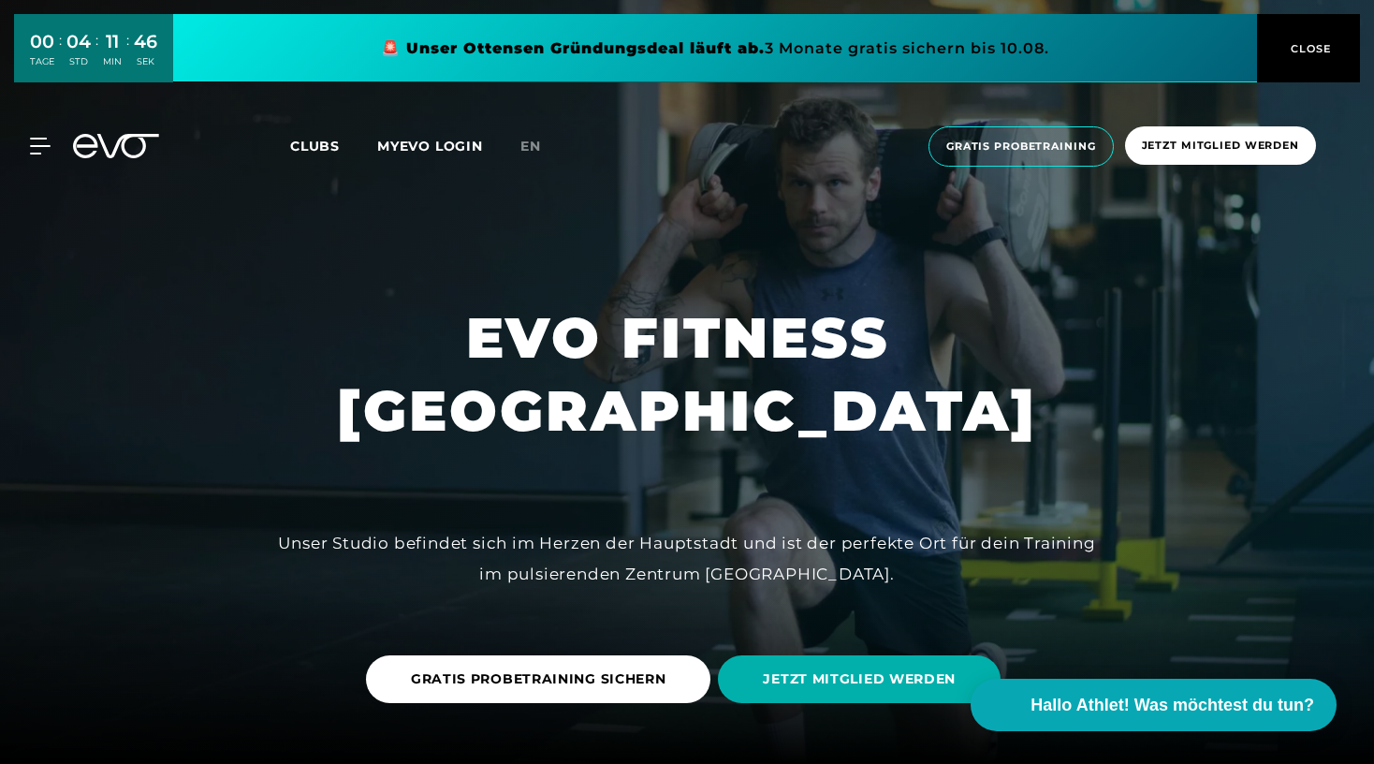
click at [1320, 48] on span "CLOSE" at bounding box center [1309, 48] width 46 height 17
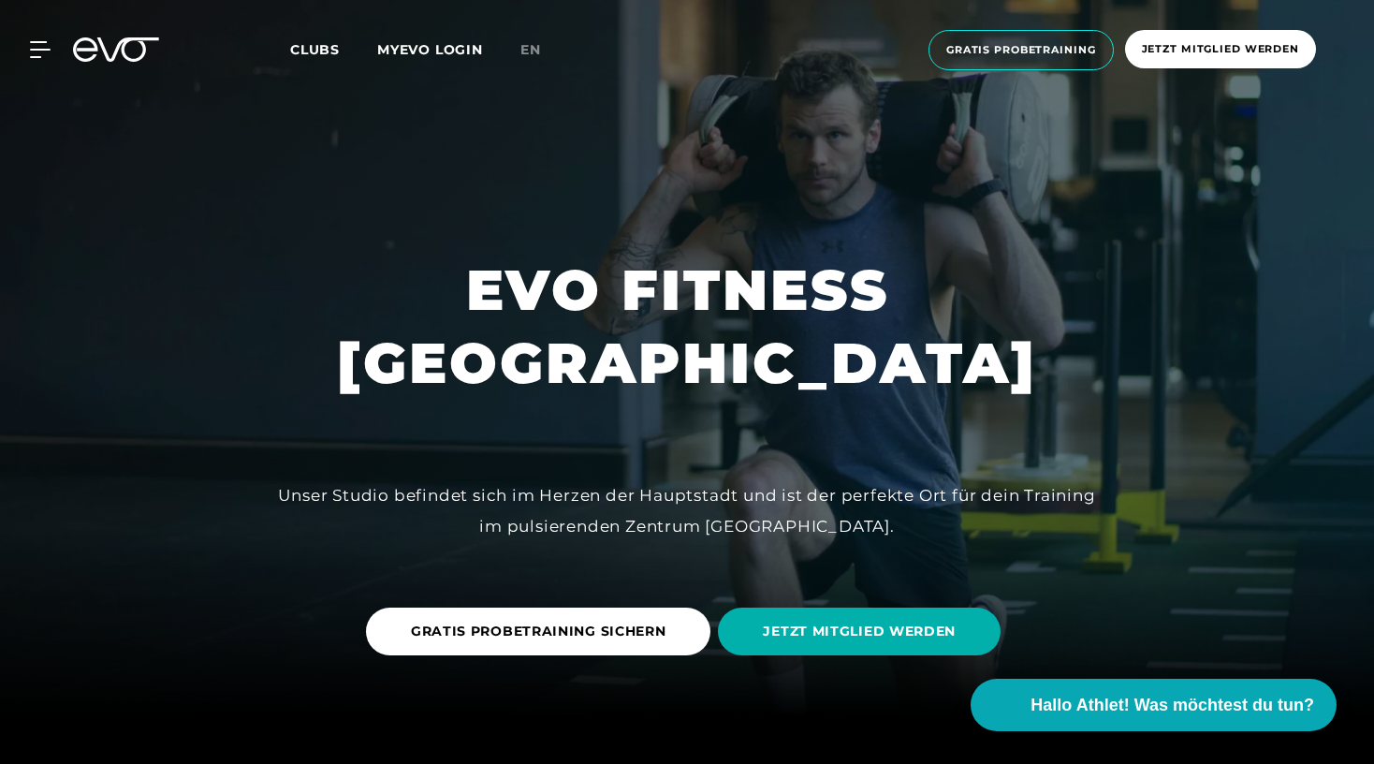
scroll to position [51, 0]
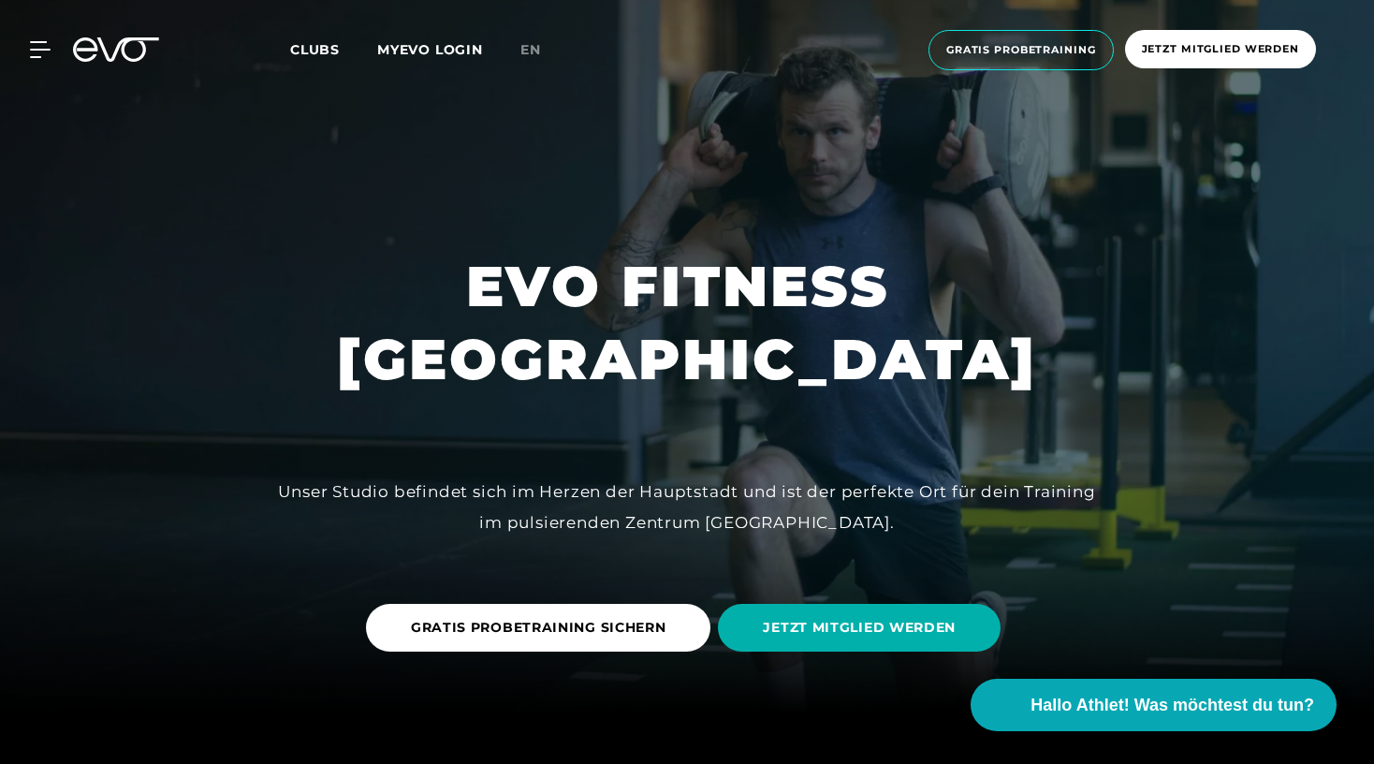
click at [317, 51] on span "Clubs" at bounding box center [315, 49] width 50 height 17
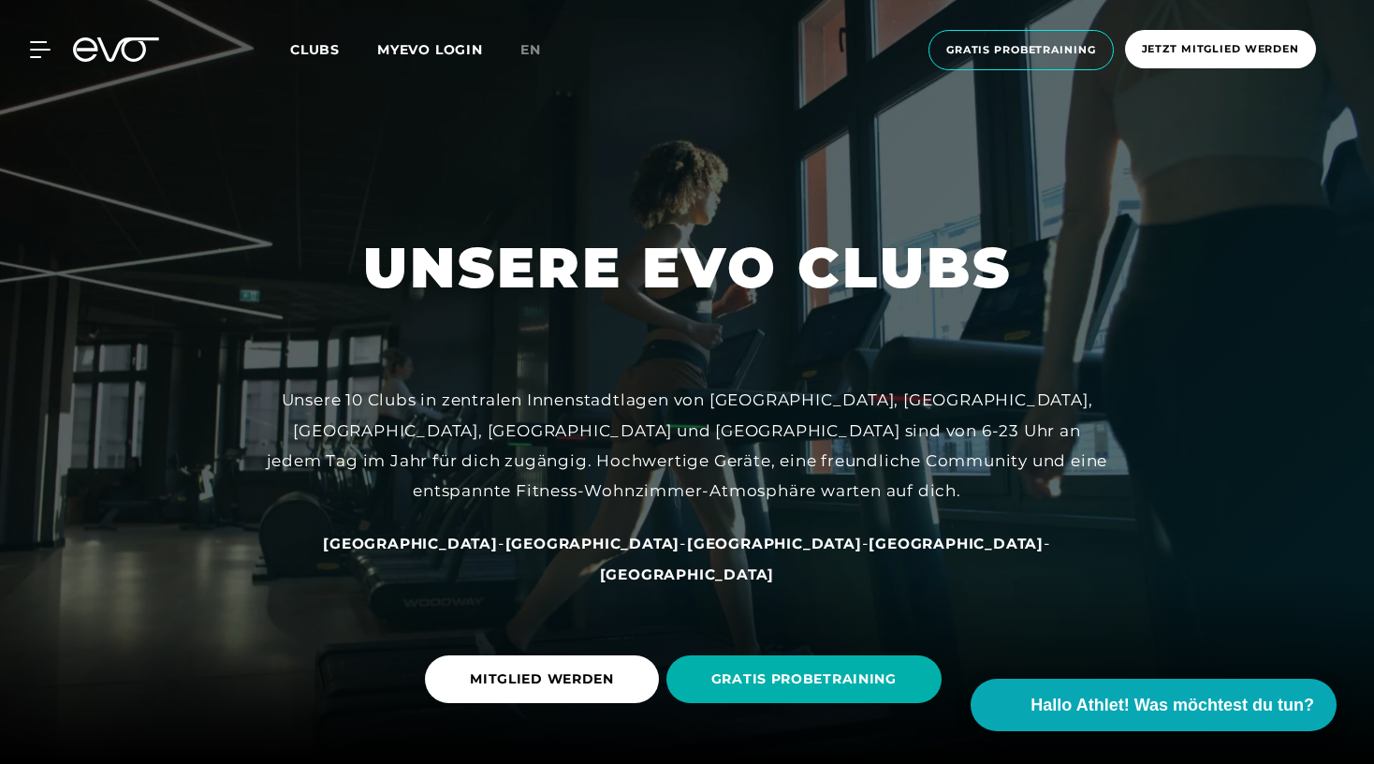
click at [569, 552] on span "[GEOGRAPHIC_DATA]" at bounding box center [592, 543] width 175 height 18
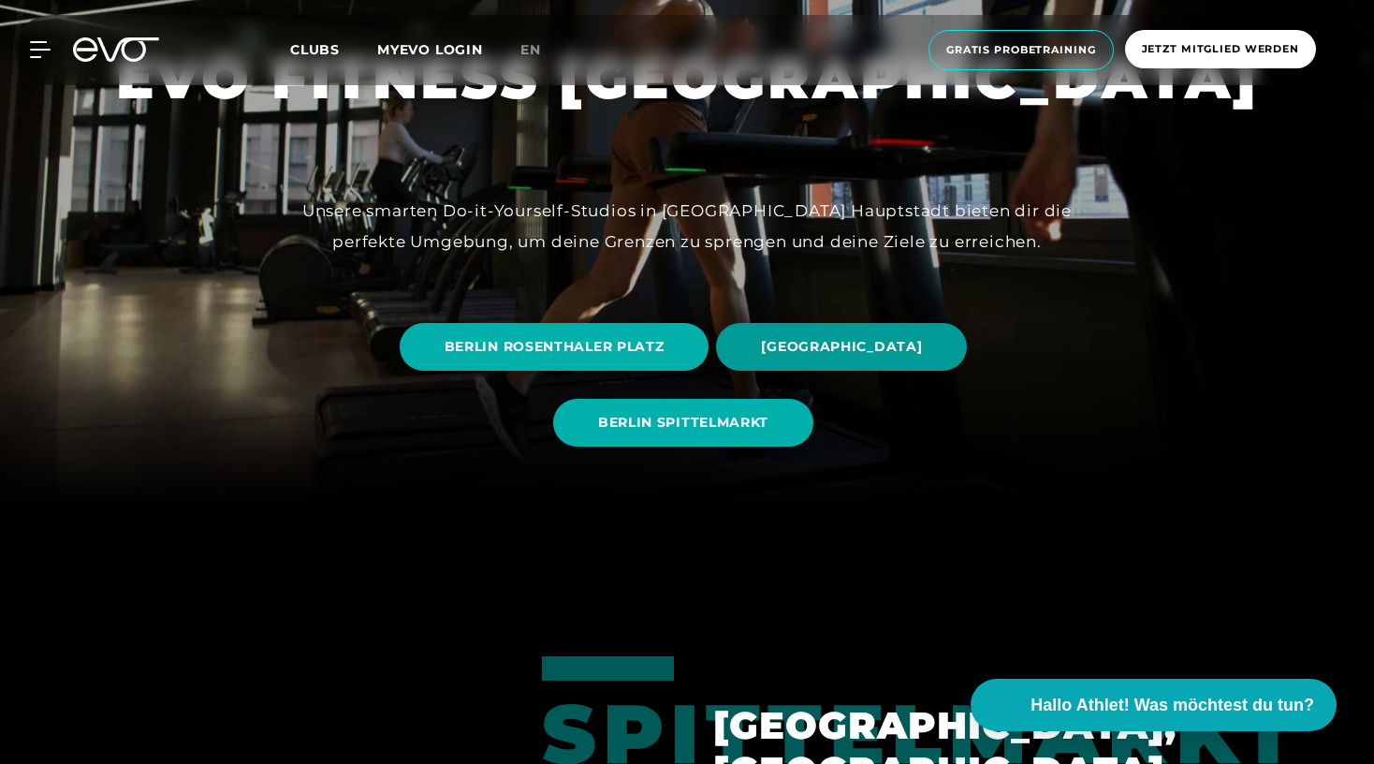
scroll to position [261, 0]
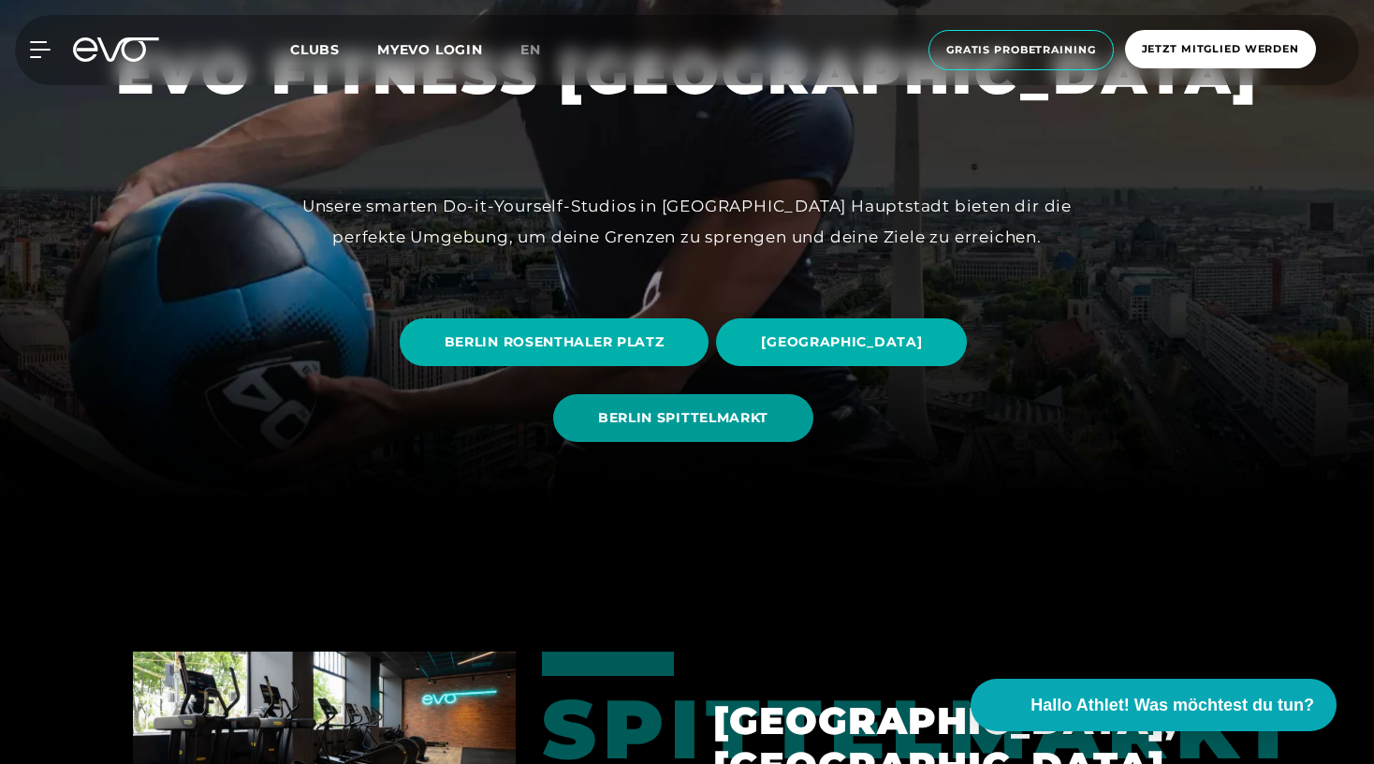
click at [695, 427] on span "BERLIN SPITTELMARKT" at bounding box center [683, 418] width 170 height 20
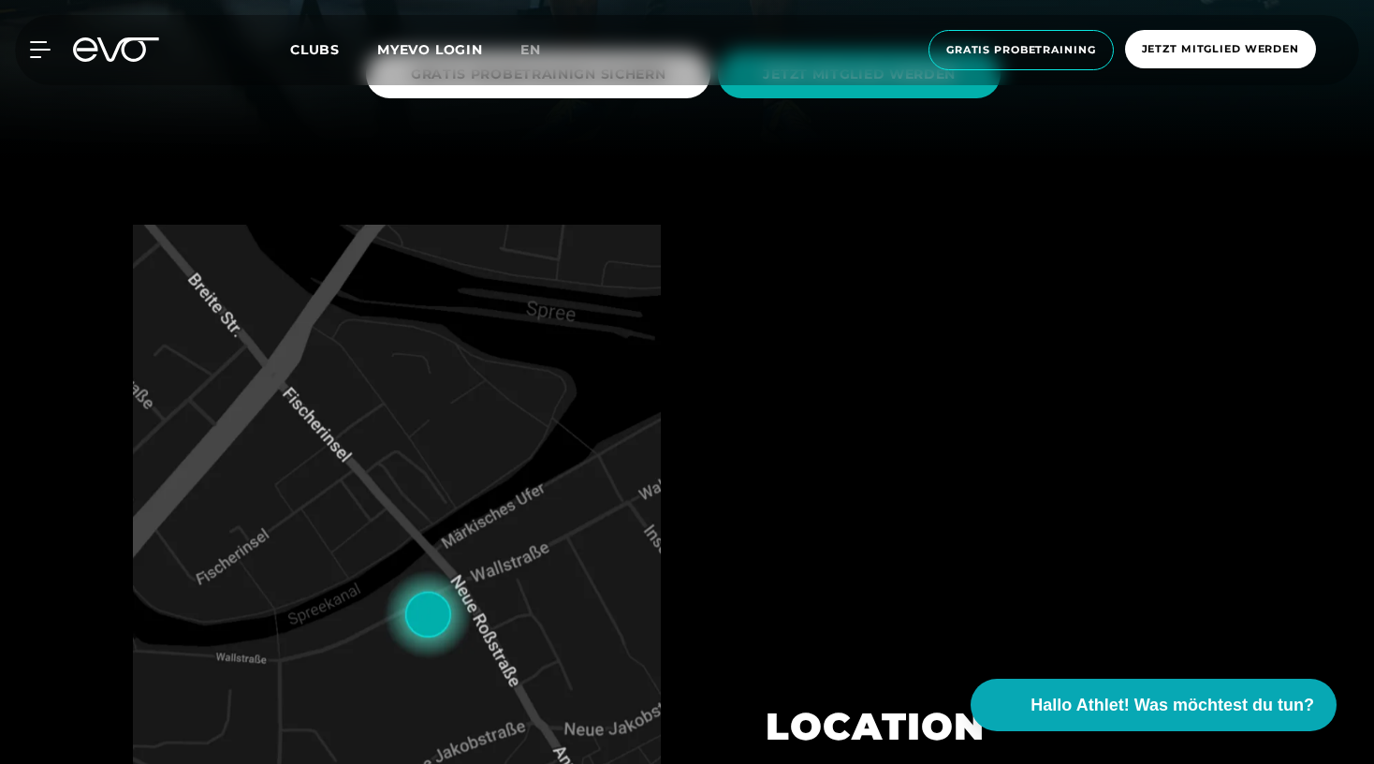
scroll to position [613, 0]
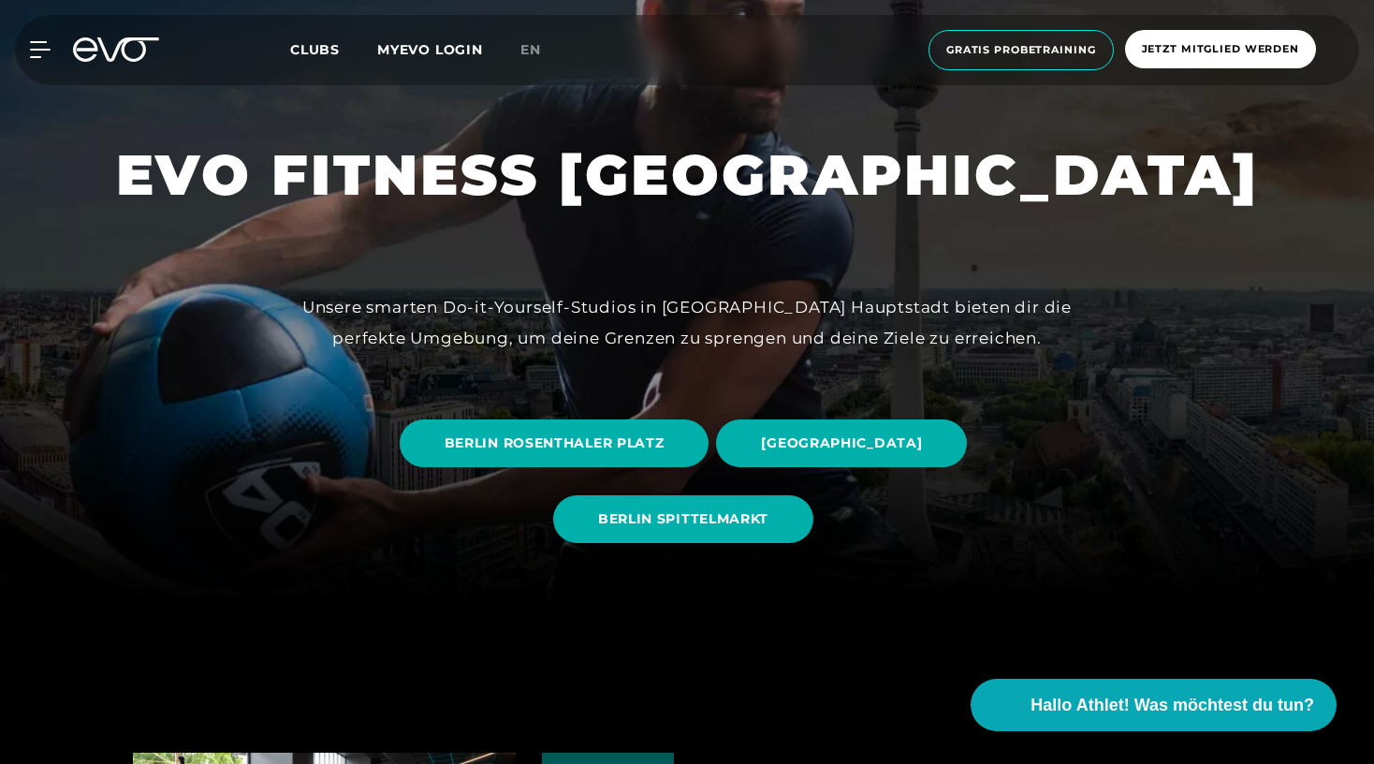
scroll to position [167, 0]
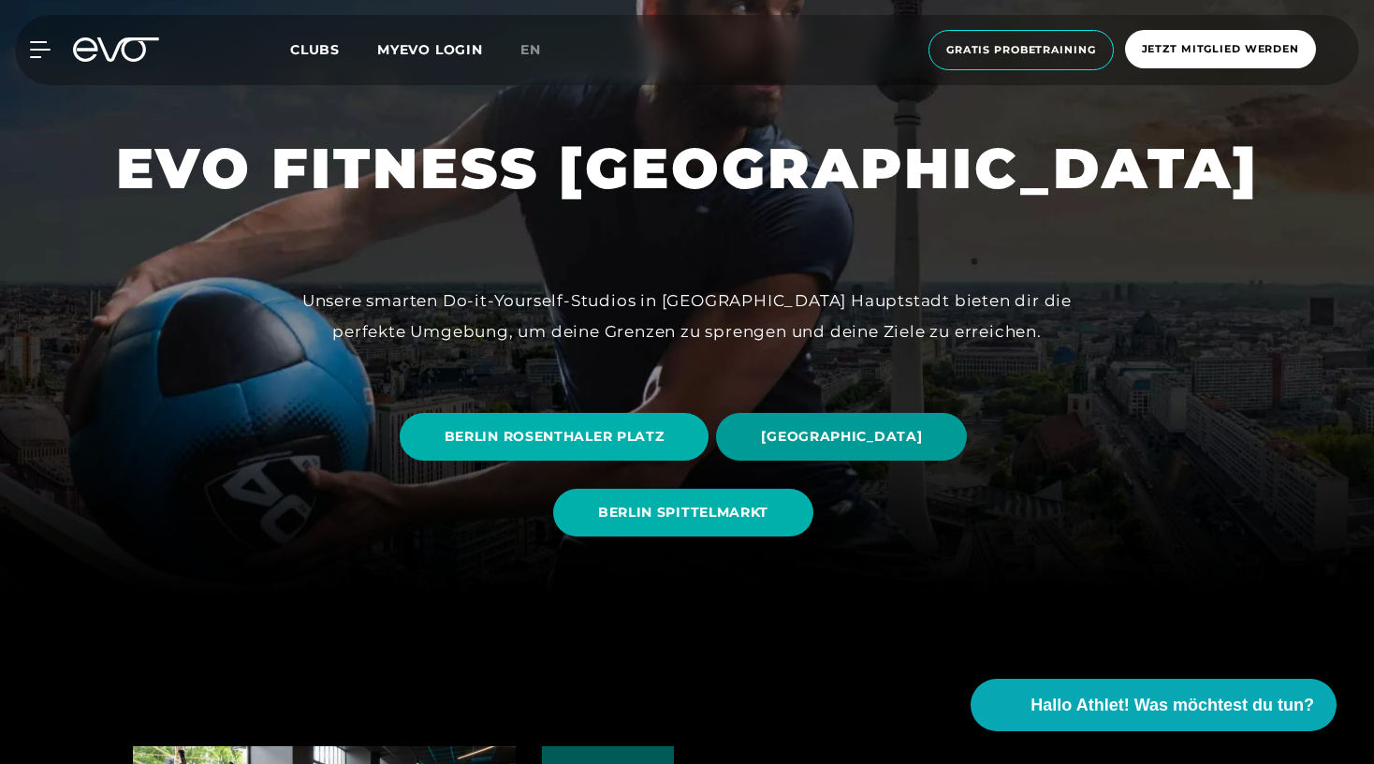
click at [811, 445] on span "[GEOGRAPHIC_DATA]" at bounding box center [841, 437] width 161 height 20
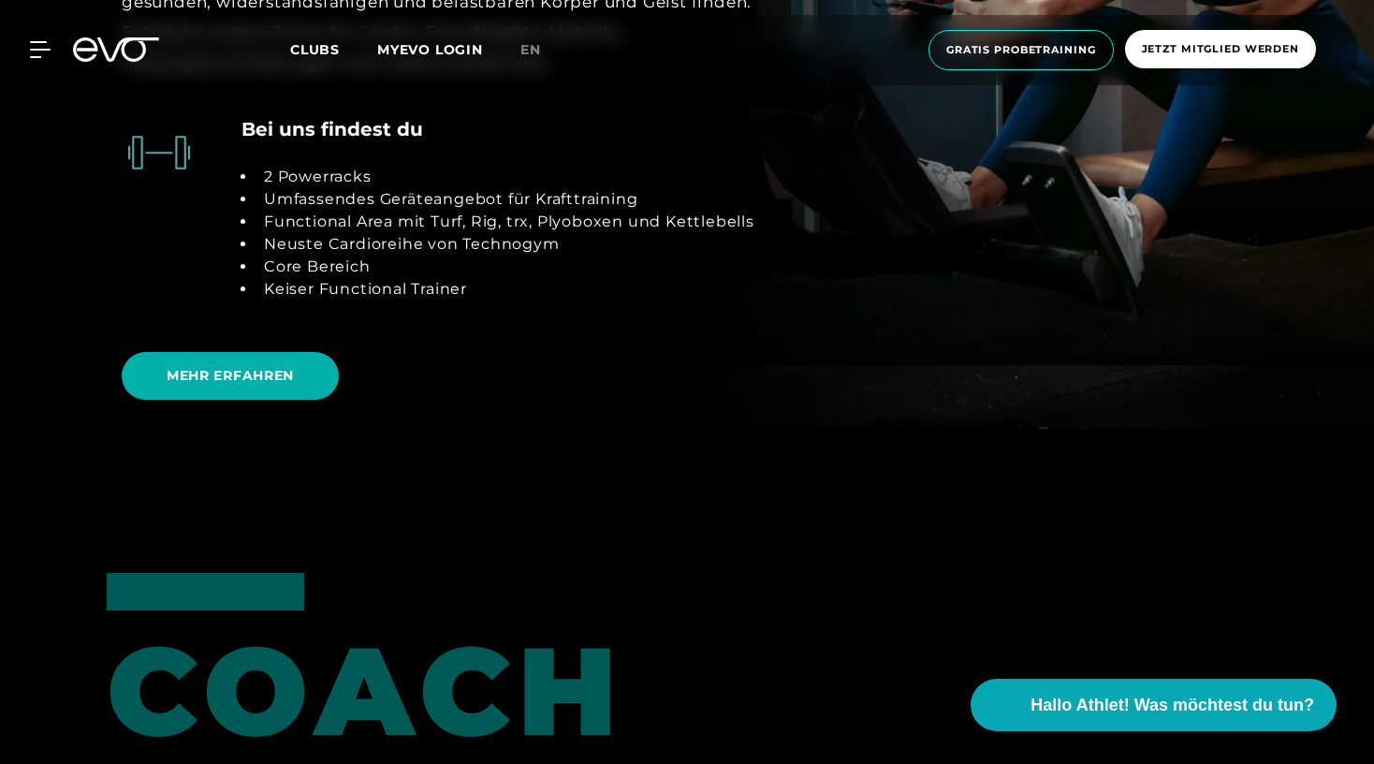
scroll to position [4162, 0]
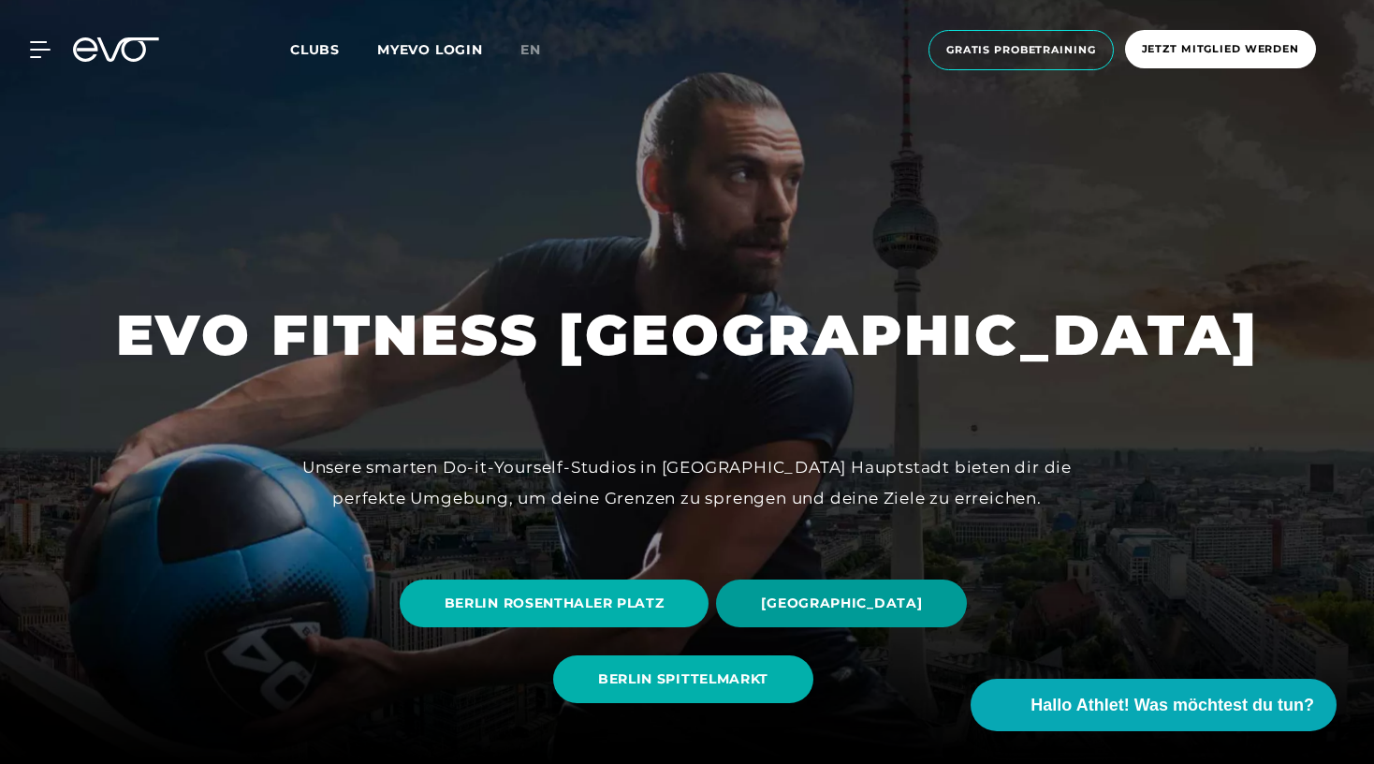
click at [862, 609] on span "[GEOGRAPHIC_DATA]" at bounding box center [841, 603] width 161 height 20
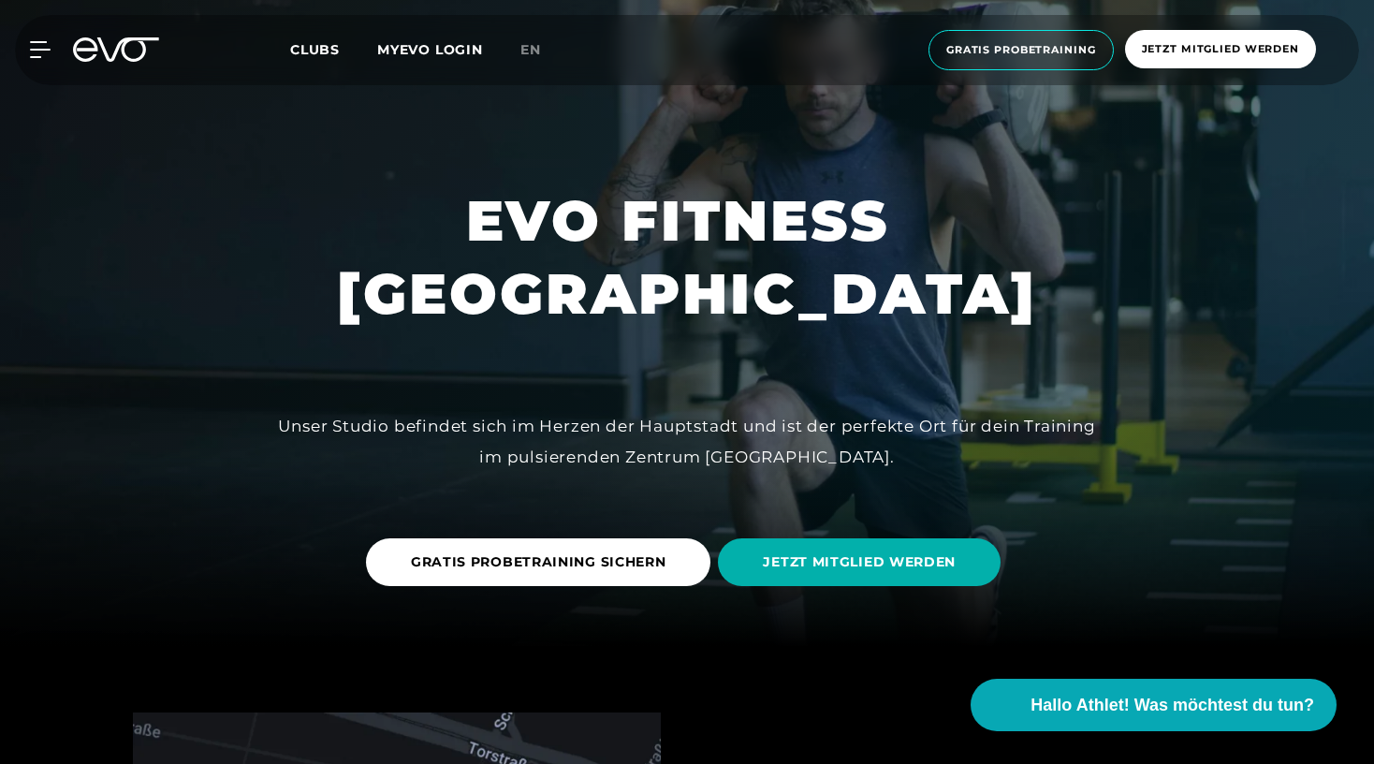
scroll to position [112, 0]
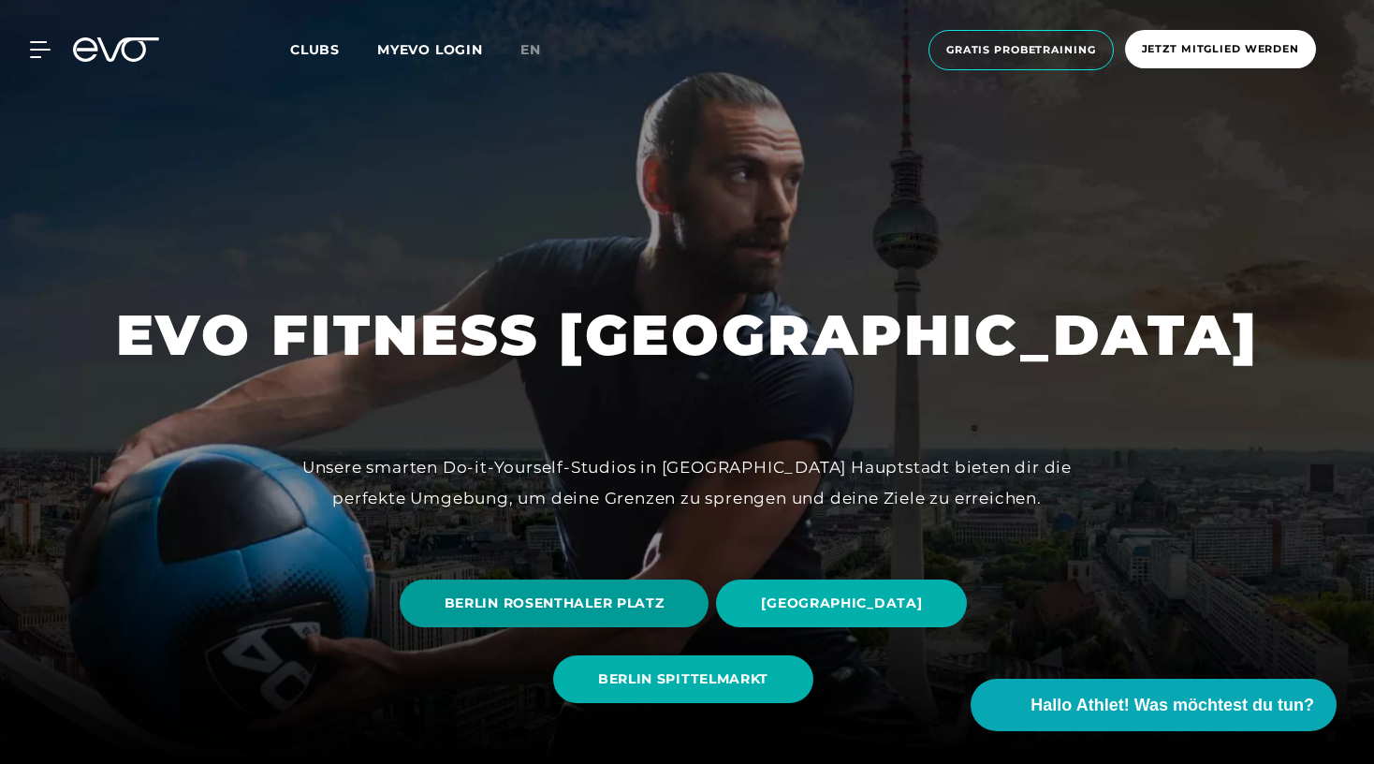
click at [531, 595] on span "BERLIN ROSENTHALER PLATZ" at bounding box center [555, 603] width 220 height 20
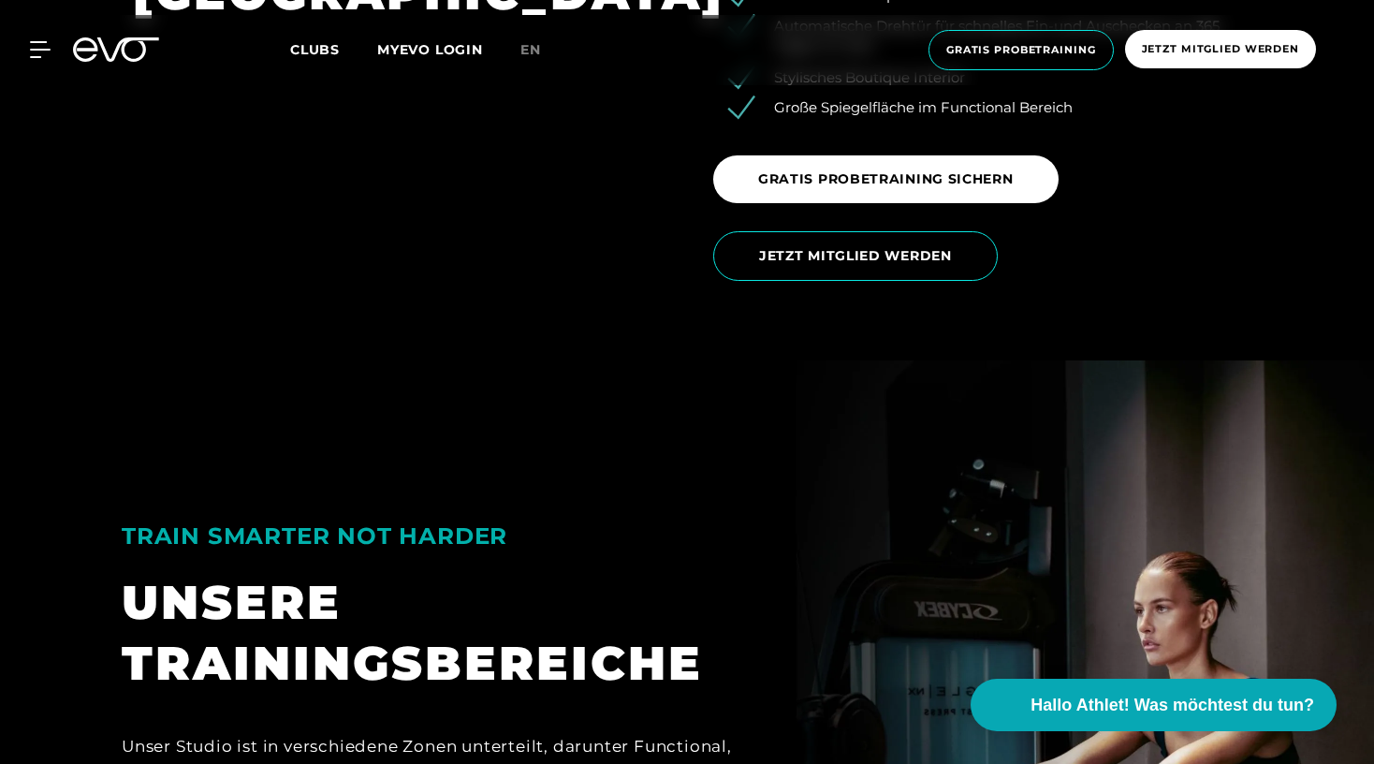
scroll to position [3297, 0]
